Goal: Answer question/provide support

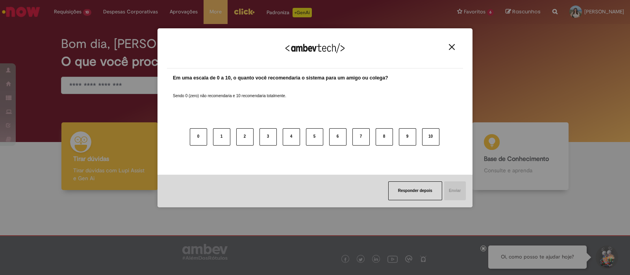
click at [453, 46] on img "Close" at bounding box center [452, 47] width 6 height 6
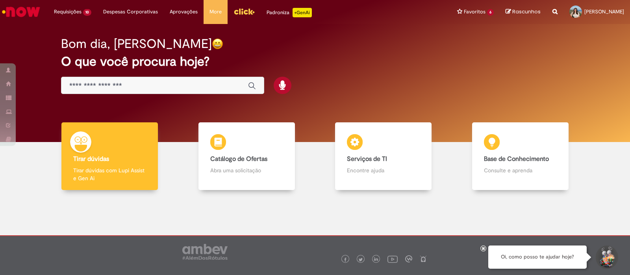
click at [347, 61] on h2 "O que você procura hoje?" at bounding box center [315, 62] width 508 height 14
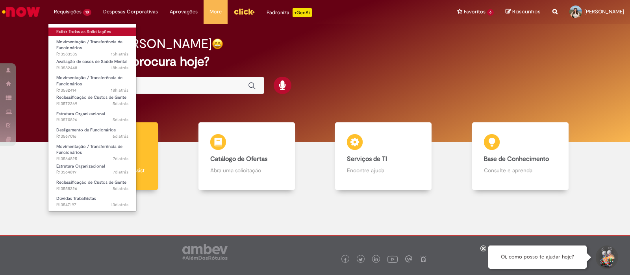
click at [86, 30] on link "Exibir Todas as Solicitações" at bounding box center [92, 32] width 88 height 9
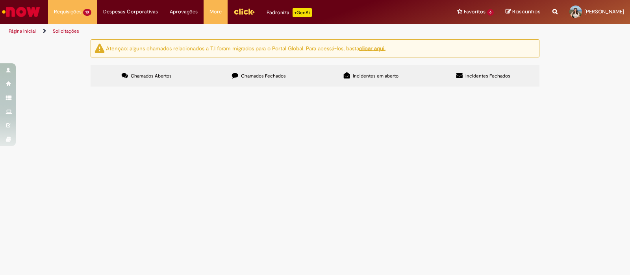
scroll to position [148, 0]
click at [0, 0] on span "time, podem calcular valor de rescisão do colaborador com periodo de estabilida…" at bounding box center [0, 0] width 0 height 0
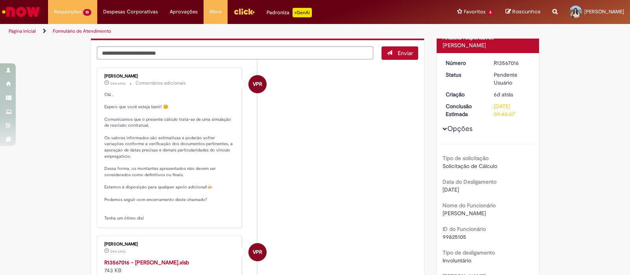
scroll to position [98, 0]
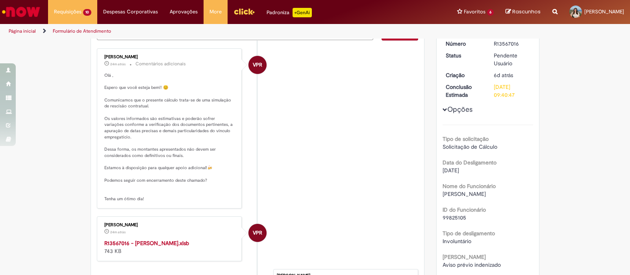
click at [169, 242] on strong "R13567016 - [PERSON_NAME].xlsb" at bounding box center [146, 243] width 85 height 7
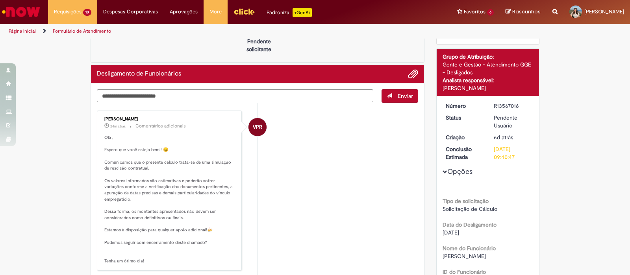
scroll to position [0, 0]
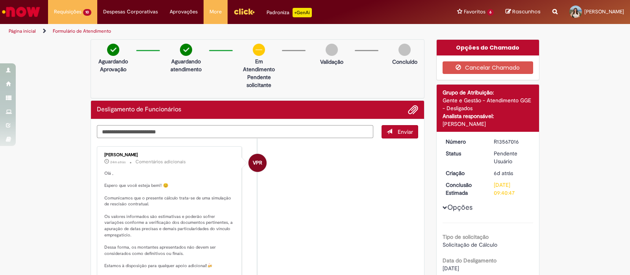
click at [168, 131] on textarea "Digite sua mensagem aqui..." at bounding box center [235, 131] width 276 height 13
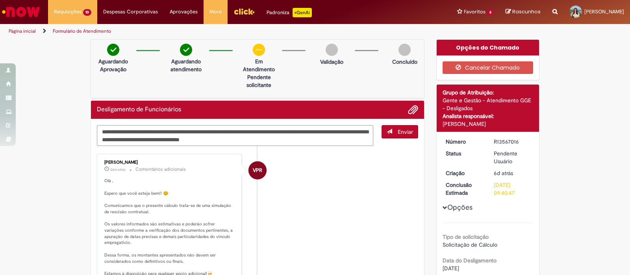
type textarea "**********"
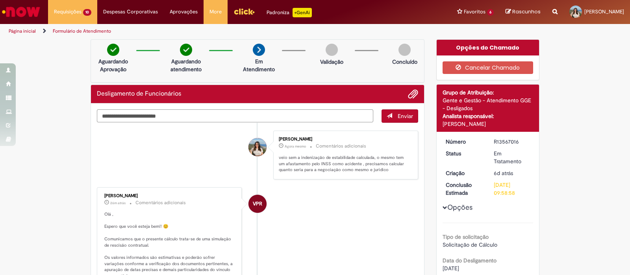
scroll to position [246, 0]
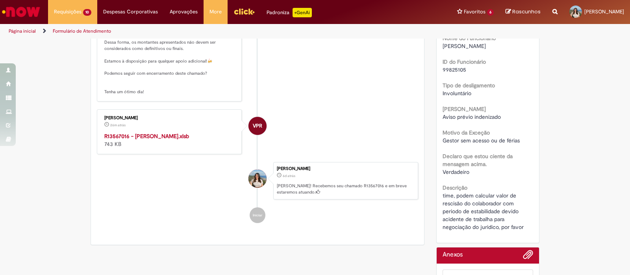
click at [485, 206] on div "time, podem calcular valor de rescisão do colaborador com periodo de estabilida…" at bounding box center [487, 211] width 91 height 39
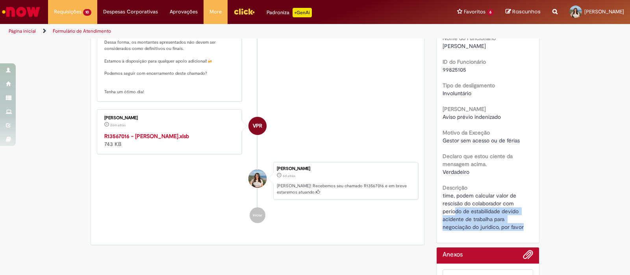
drag, startPoint x: 453, startPoint y: 209, endPoint x: 519, endPoint y: 229, distance: 69.2
click at [519, 229] on span "time, podem calcular valor de rescisão do colaborador com periodo de estabilida…" at bounding box center [482, 211] width 81 height 39
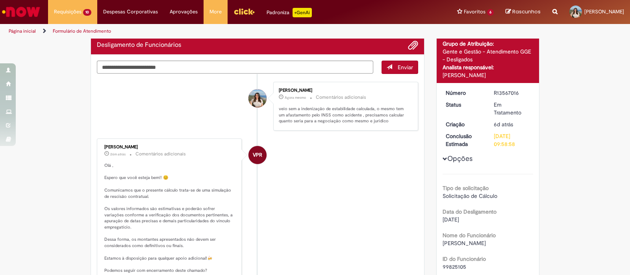
scroll to position [0, 0]
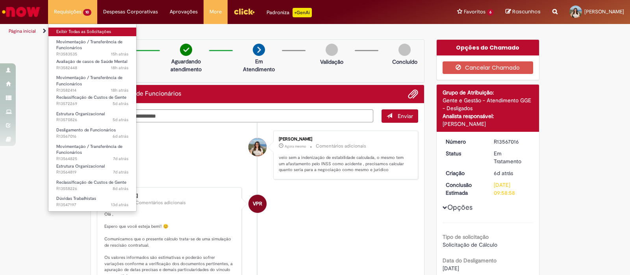
click at [92, 30] on link "Exibir Todas as Solicitações" at bounding box center [92, 32] width 88 height 9
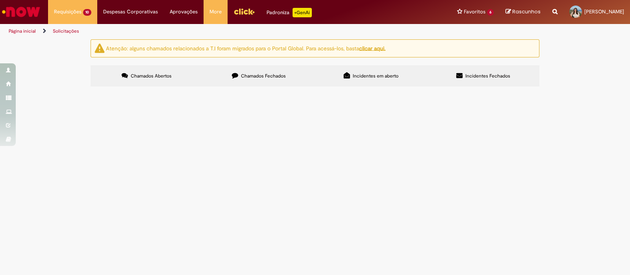
scroll to position [155, 0]
